Goal: Use online tool/utility: Utilize a website feature to perform a specific function

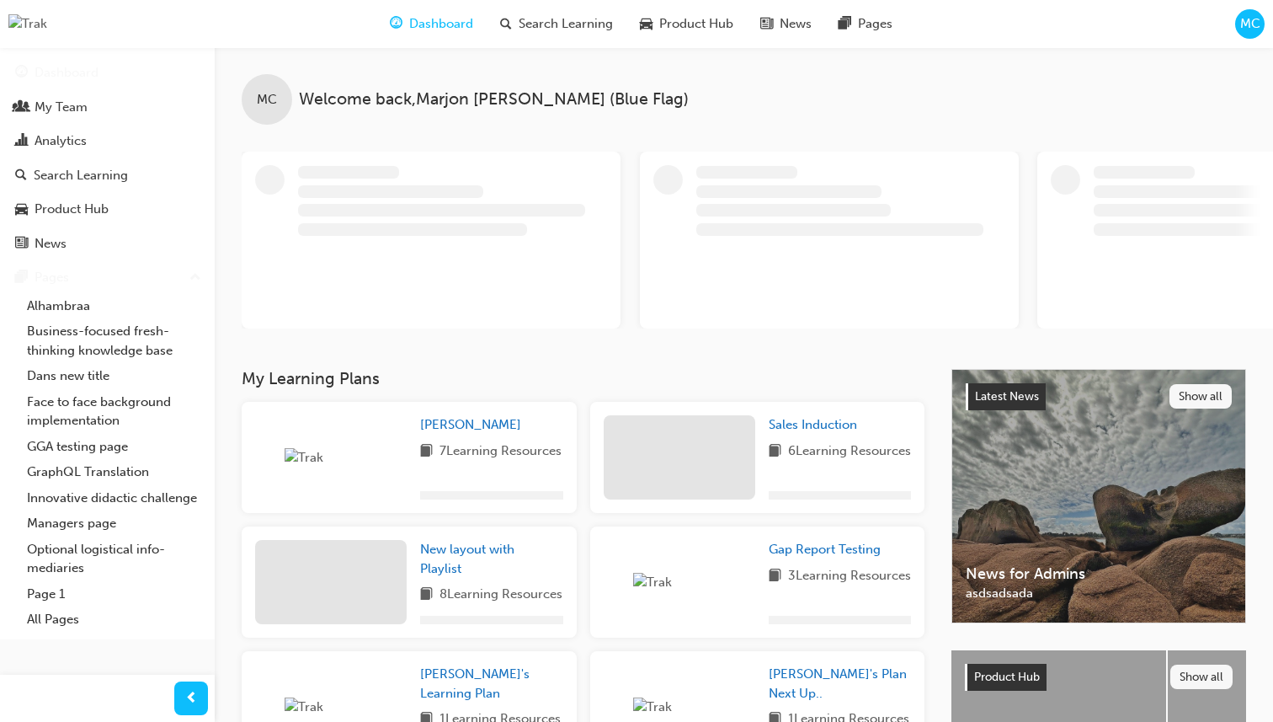
click at [1244, 20] on span "MC" at bounding box center [1250, 23] width 20 height 19
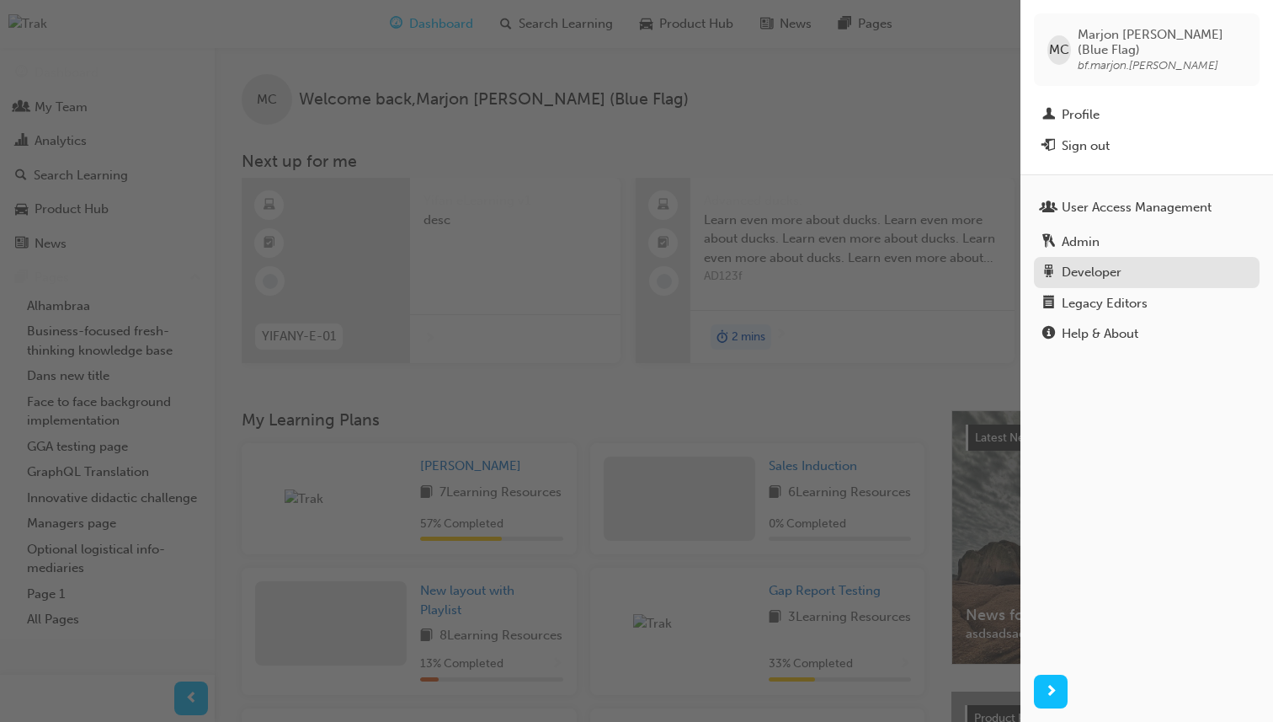
click at [1148, 262] on div "Developer" at bounding box center [1146, 272] width 209 height 21
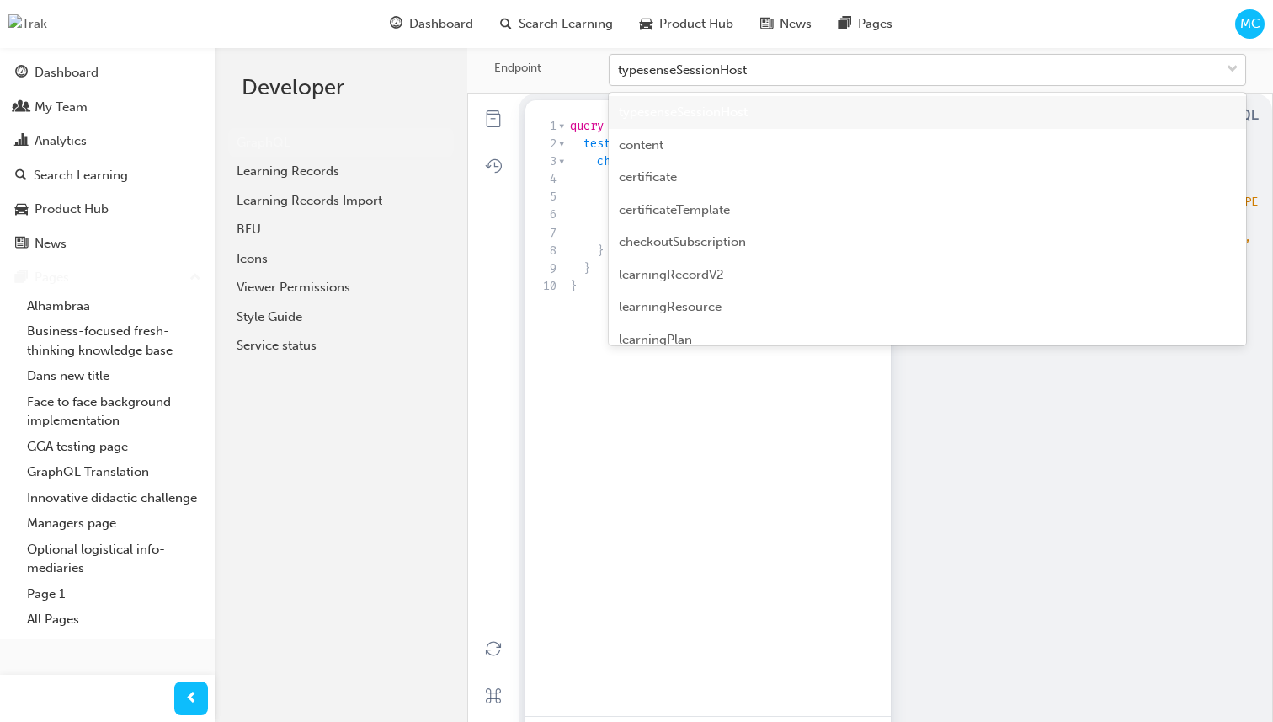
click at [749, 72] on div "typesenseSessionHost" at bounding box center [915, 70] width 610 height 29
click at [620, 72] on input "Endpoint option typesenseSessionHost focused, 1 of 21. 21 results available. Us…" at bounding box center [619, 69] width 2 height 14
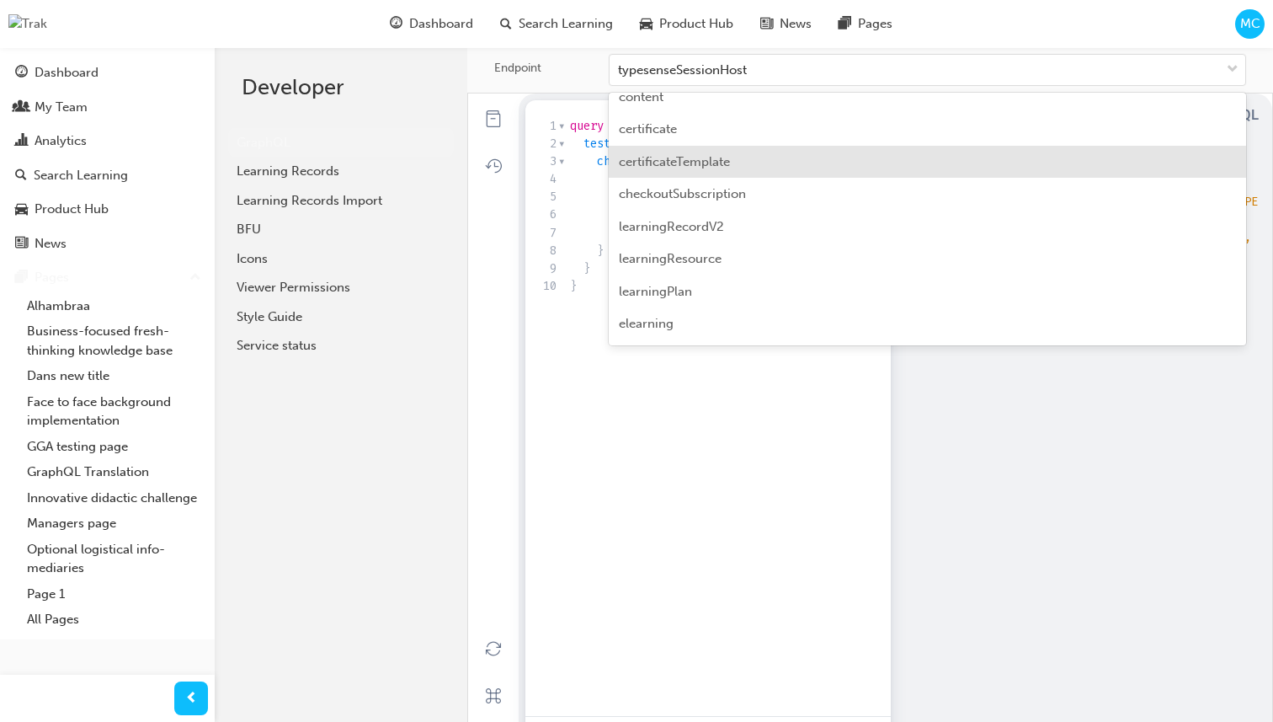
scroll to position [40, 0]
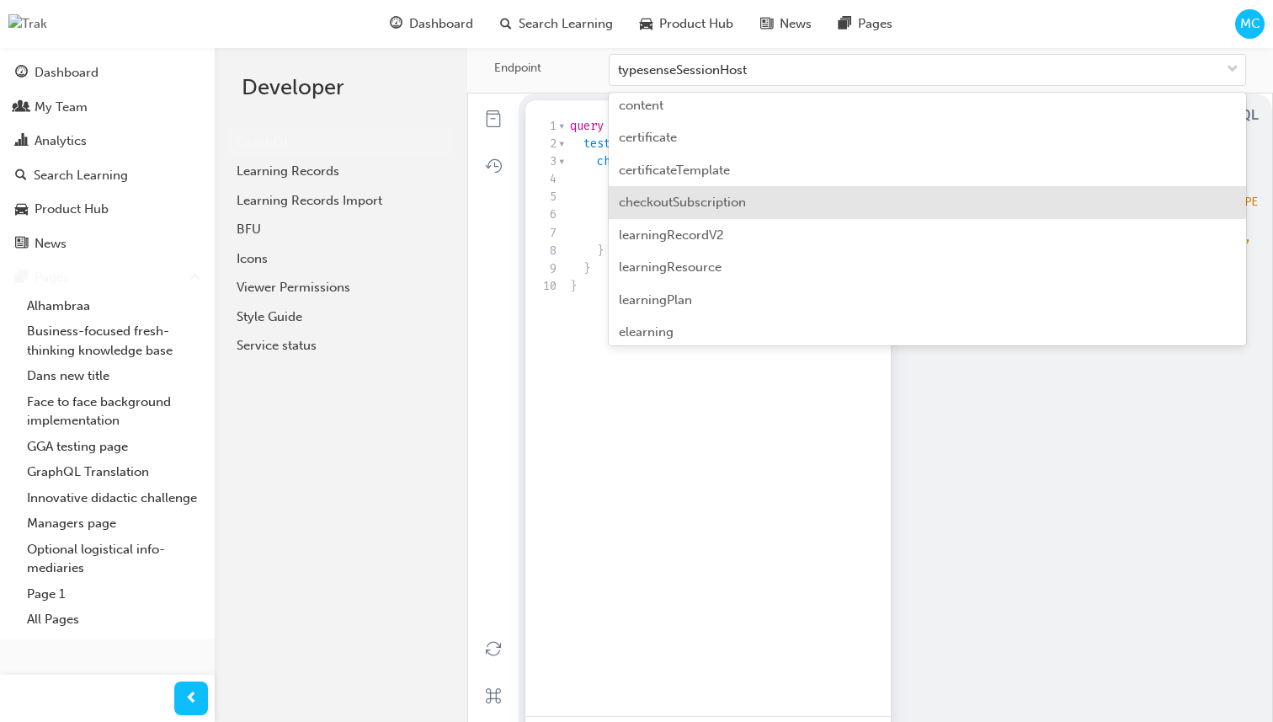
click at [717, 201] on span "checkoutSubscription" at bounding box center [682, 201] width 127 height 15
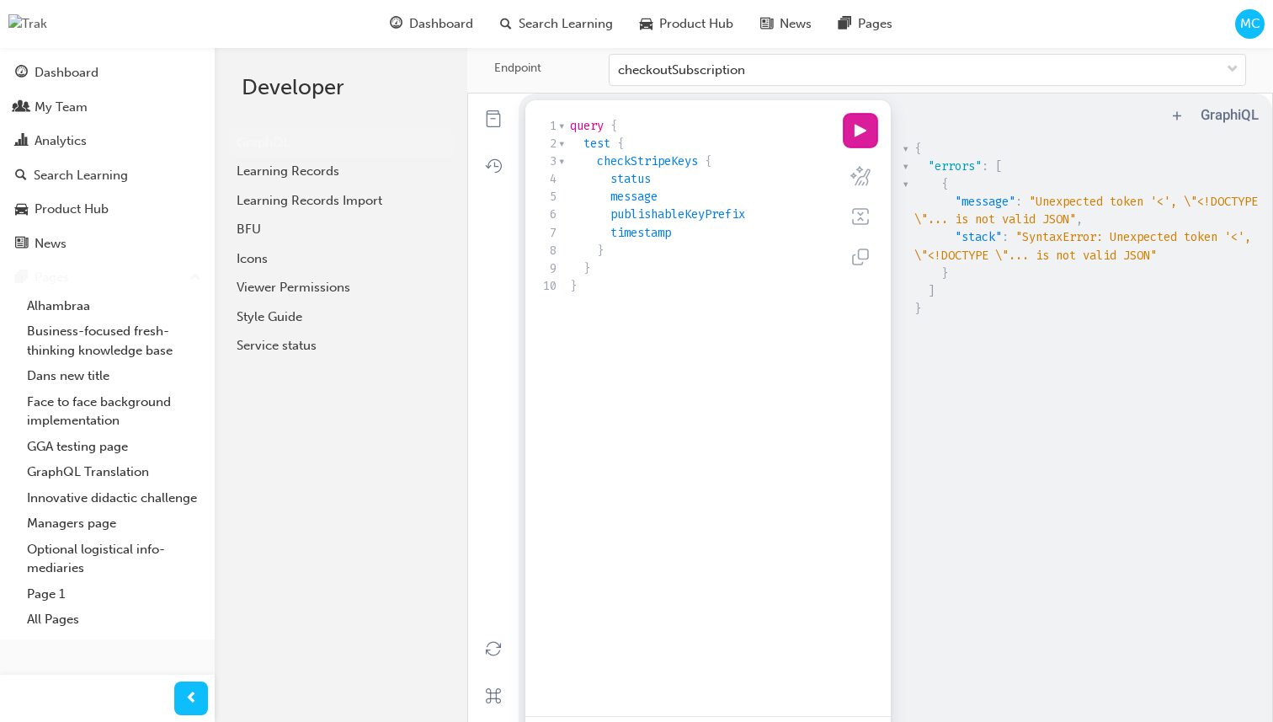
click at [858, 139] on button "play icon" at bounding box center [861, 131] width 34 height 34
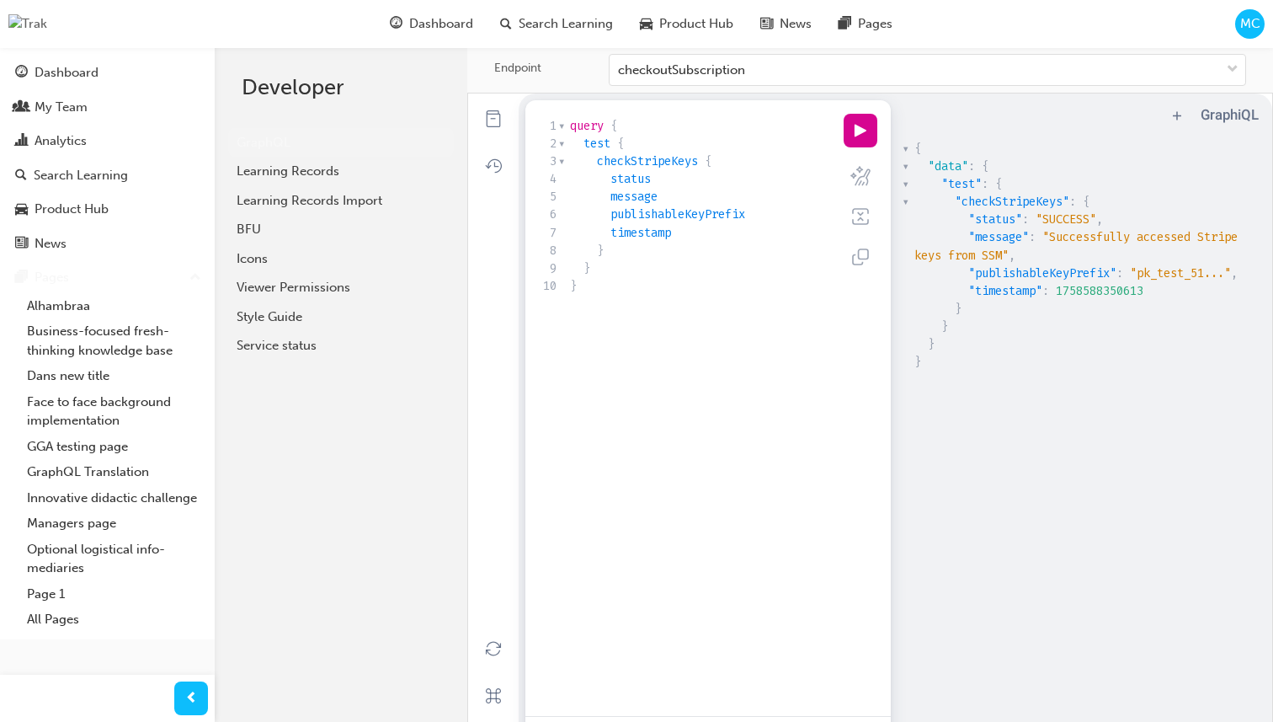
scroll to position [5, 0]
click at [764, 223] on pre "publishableKeyPrefix" at bounding box center [699, 214] width 264 height 18
type textarea "s"
click at [846, 147] on button "play icon" at bounding box center [861, 131] width 34 height 34
